Goal: Transaction & Acquisition: Purchase product/service

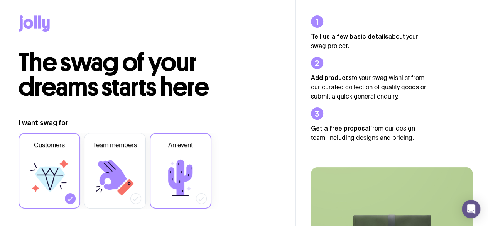
click at [193, 157] on icon at bounding box center [180, 177] width 46 height 46
click at [0, 0] on input "An event" at bounding box center [0, 0] width 0 height 0
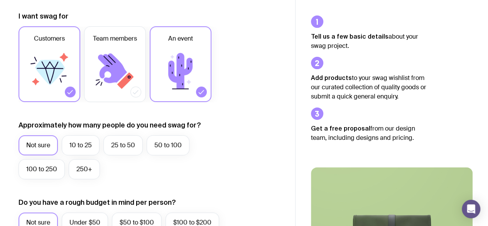
scroll to position [113, 0]
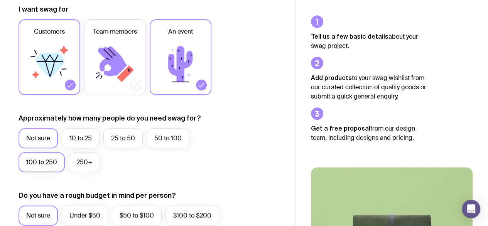
click at [45, 162] on label "100 to 250" at bounding box center [42, 162] width 46 height 20
click at [0, 0] on input "100 to 250" at bounding box center [0, 0] width 0 height 0
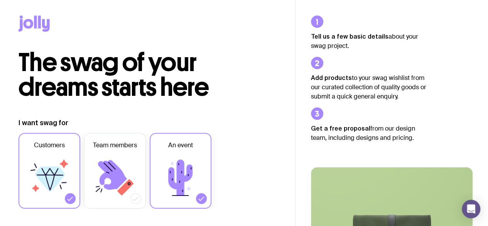
scroll to position [0, 0]
click at [39, 23] on icon at bounding box center [39, 21] width 3 height 13
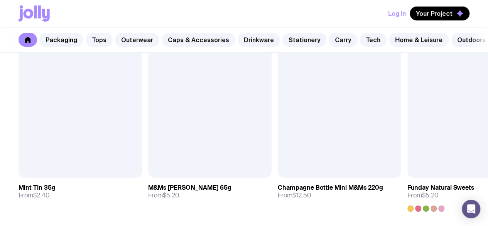
scroll to position [2683, 0]
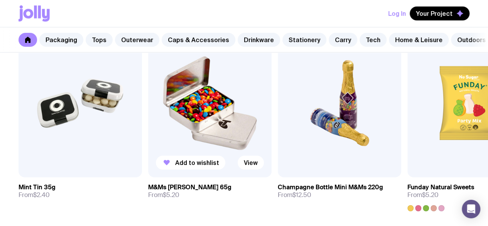
click at [240, 197] on link "M&Ms [PERSON_NAME] 65g From $5.20" at bounding box center [209, 191] width 123 height 28
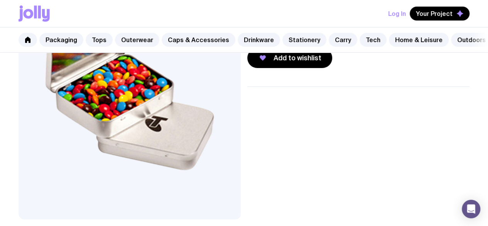
scroll to position [110, 0]
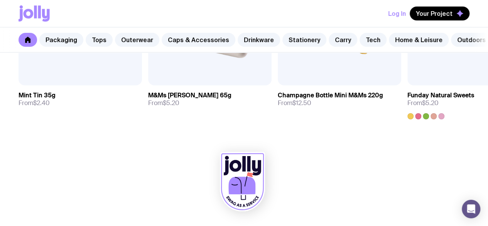
scroll to position [0, 43]
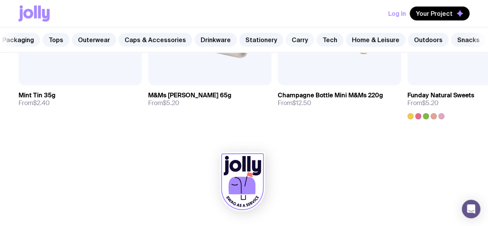
click at [297, 41] on link "Carry" at bounding box center [299, 40] width 29 height 14
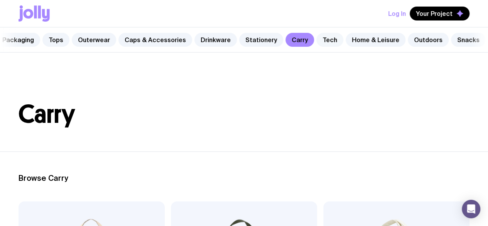
click at [319, 42] on link "Tech" at bounding box center [329, 40] width 27 height 14
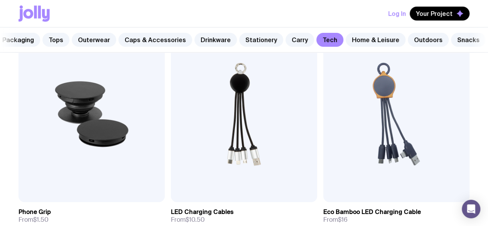
scroll to position [174, 0]
click at [75, 109] on img at bounding box center [92, 114] width 146 height 175
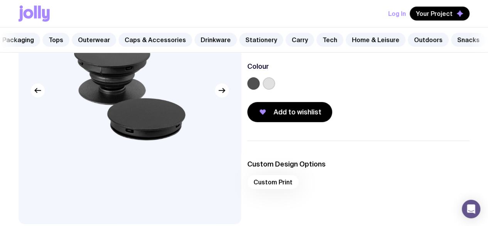
scroll to position [109, 0]
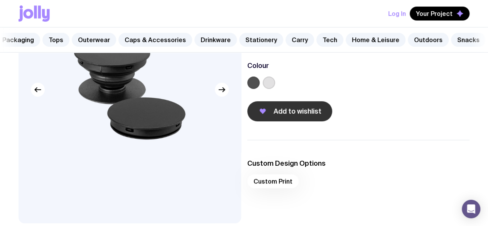
click at [312, 121] on button "Add to wishlist" at bounding box center [289, 111] width 85 height 20
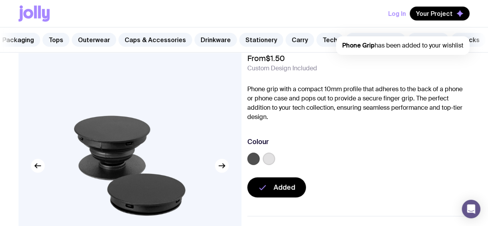
scroll to position [0, 0]
